Goal: Find specific page/section: Find specific page/section

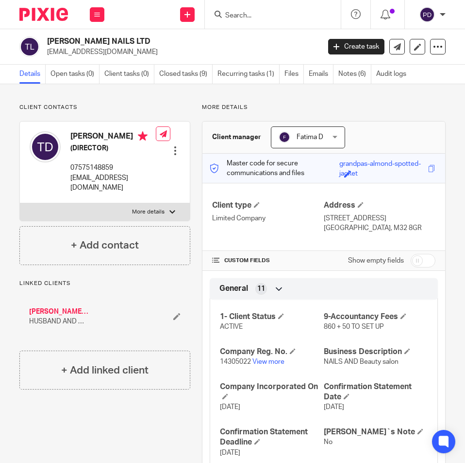
click at [247, 16] on input "Search" at bounding box center [267, 16] width 87 height 9
paste input "RENOVIIX LTD"
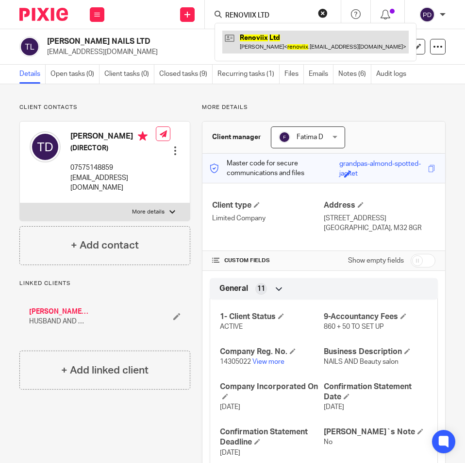
type input "RENOVIIX LTD"
click at [264, 40] on link at bounding box center [316, 42] width 187 height 22
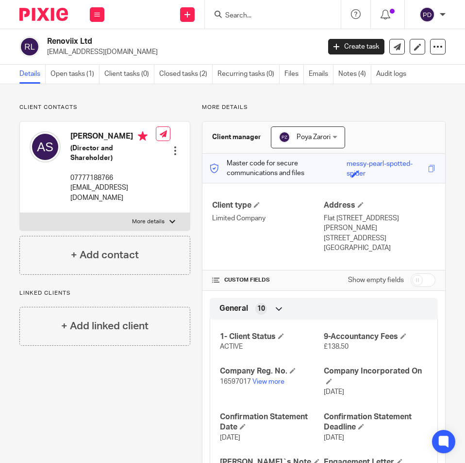
click at [254, 17] on input "Search" at bounding box center [267, 16] width 87 height 9
paste input "STRUCTURESCOPE LTD"
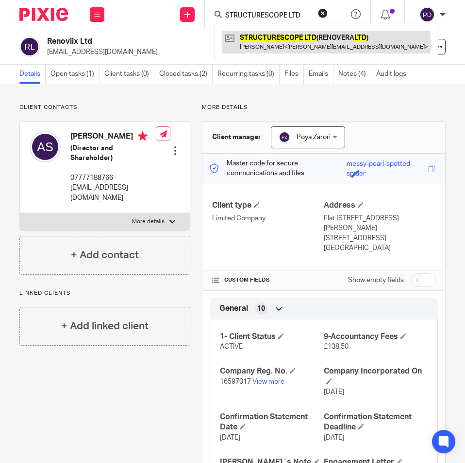
type input "STRUCTURESCOPE LTD"
click at [268, 38] on link at bounding box center [327, 42] width 208 height 22
